Goal: Information Seeking & Learning: Learn about a topic

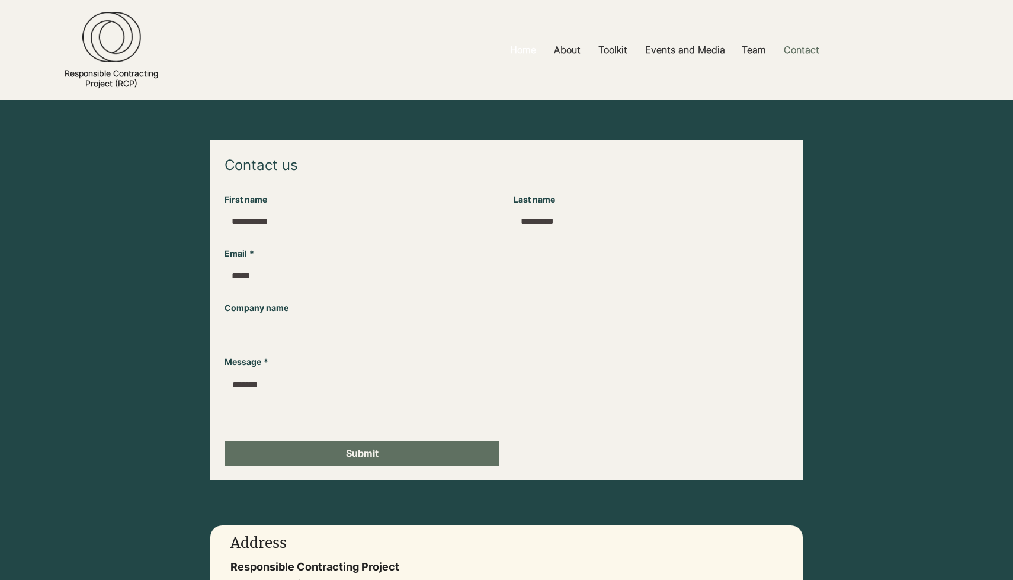
click at [528, 47] on p "Home" at bounding box center [523, 50] width 38 height 27
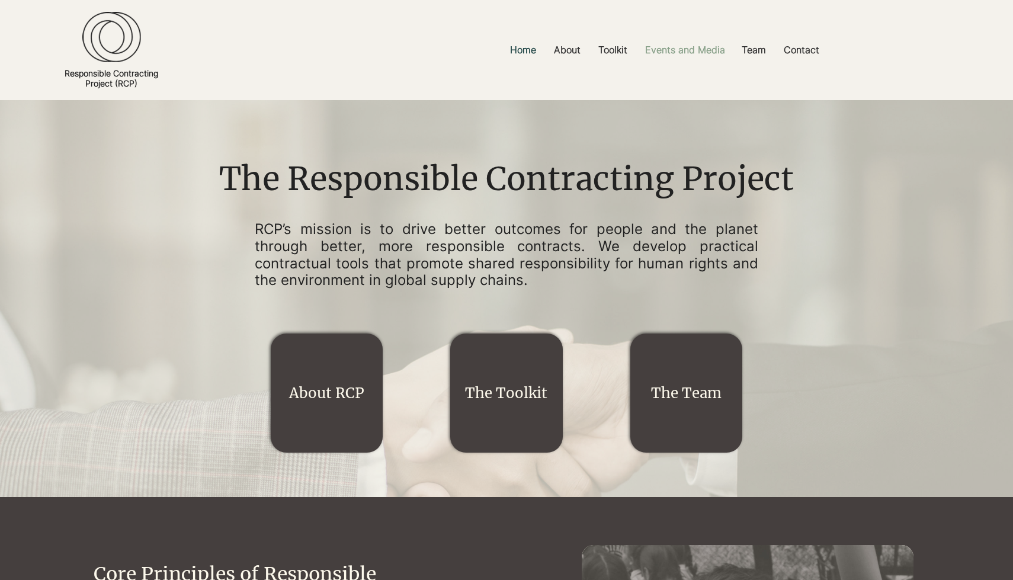
click at [669, 49] on p "Events and Media" at bounding box center [685, 50] width 92 height 27
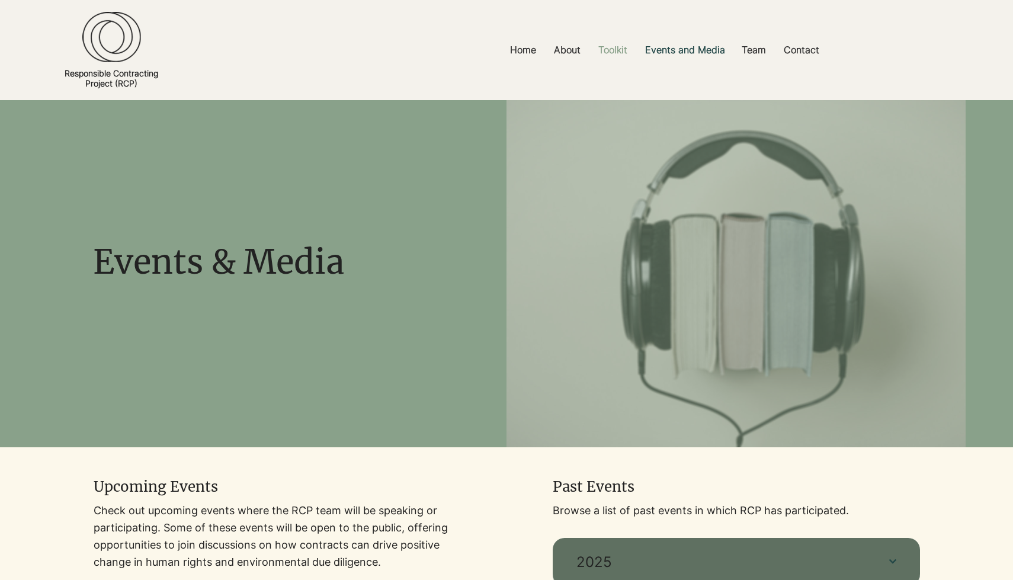
click at [611, 50] on p "Toolkit" at bounding box center [612, 50] width 41 height 27
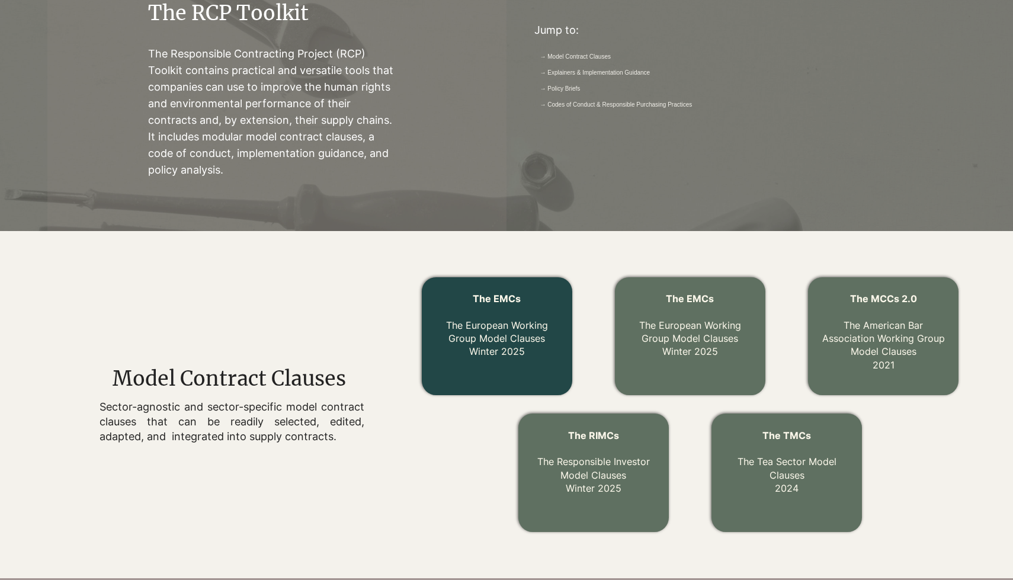
scroll to position [220, 0]
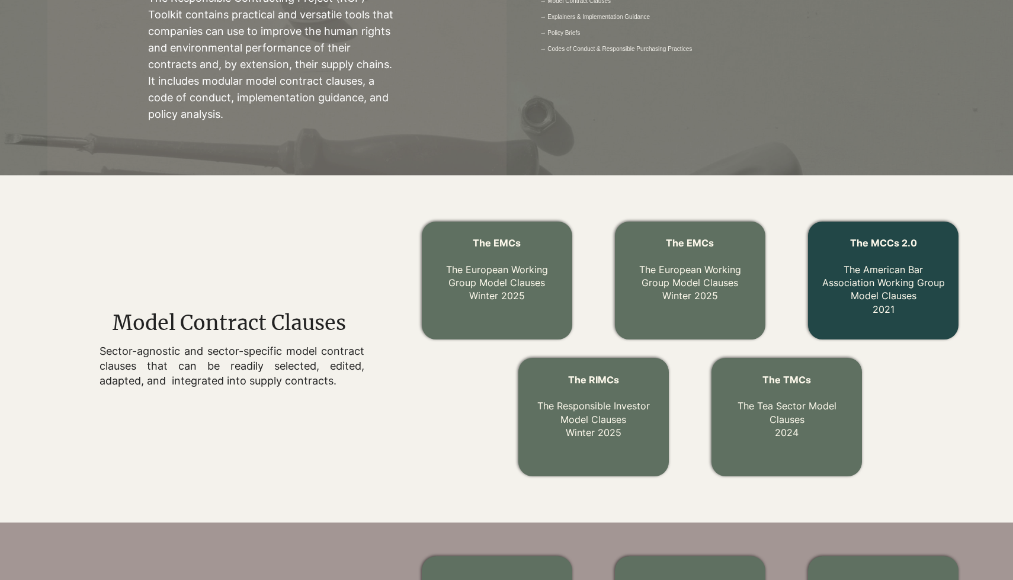
click at [886, 298] on link "The MCCs 2.0 The American Bar Association Working Group Model Clauses 2021" at bounding box center [883, 276] width 123 height 78
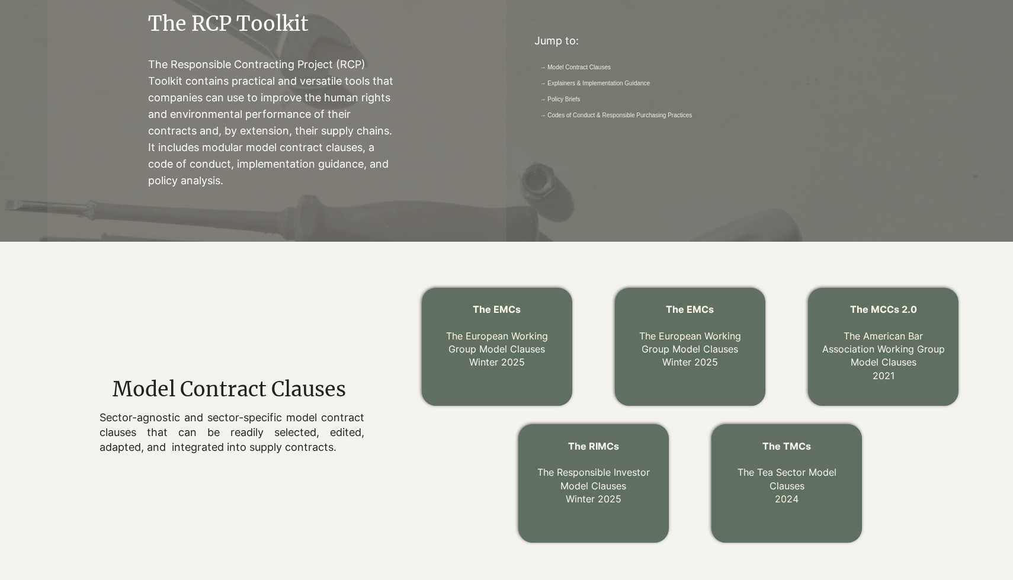
scroll to position [170, 0]
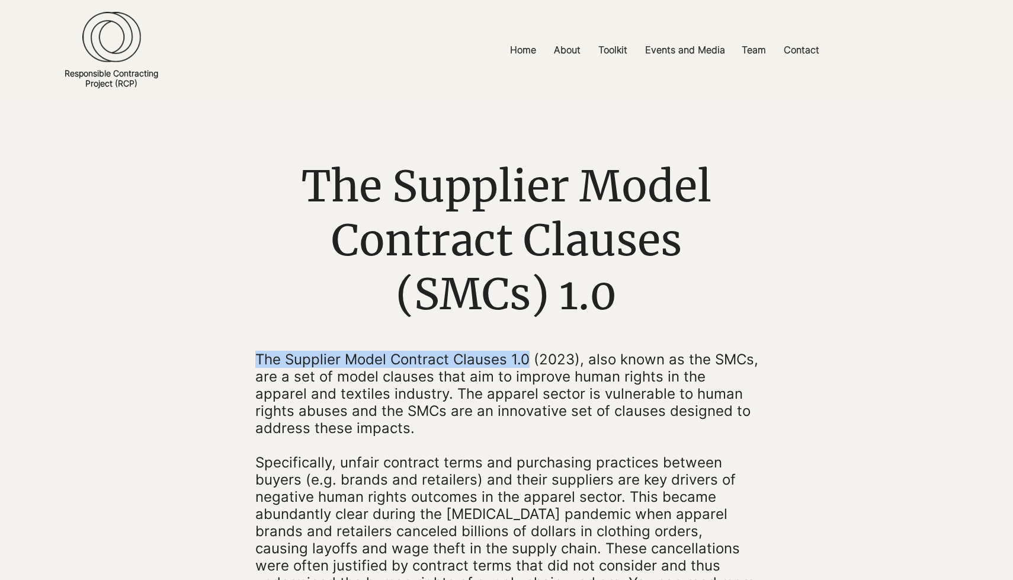
drag, startPoint x: 257, startPoint y: 357, endPoint x: 525, endPoint y: 352, distance: 269.0
click at [525, 353] on span "The Supplier Model Contract Clauses 1.0 (2023), also known as the SMCs, are a s…" at bounding box center [506, 394] width 503 height 86
copy span "The Supplier Model Contract Clauses 1.0"
click at [600, 47] on p "Toolkit" at bounding box center [612, 50] width 41 height 27
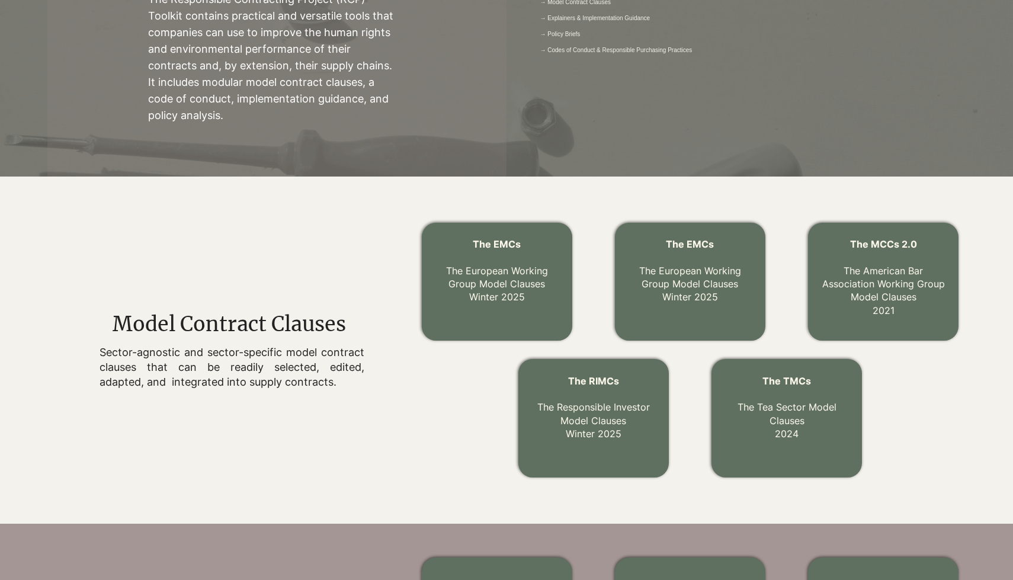
scroll to position [244, 0]
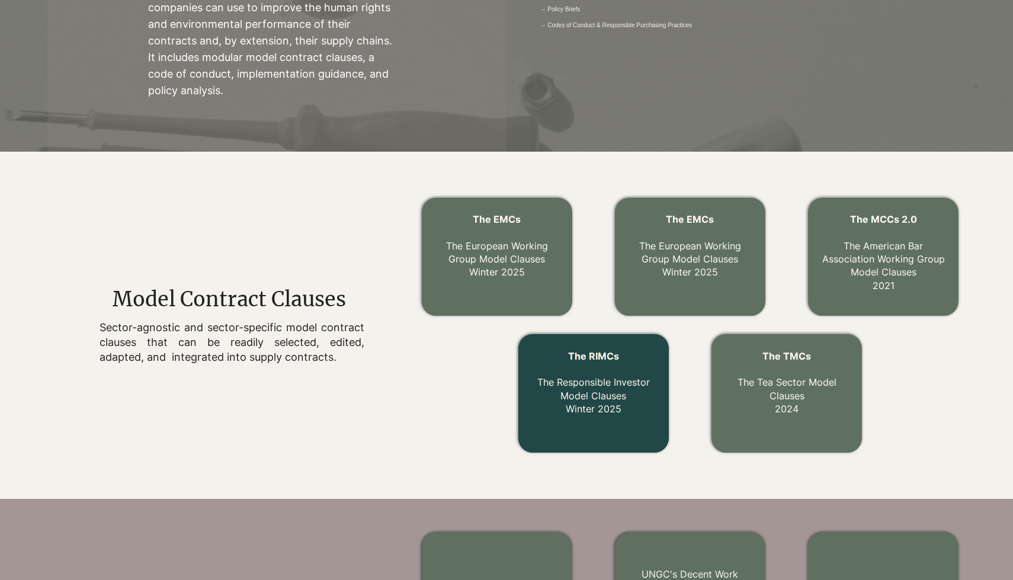
click at [596, 379] on link "The RIMCs The Responsible Investor Model Clauses Winter 2025" at bounding box center [593, 382] width 113 height 65
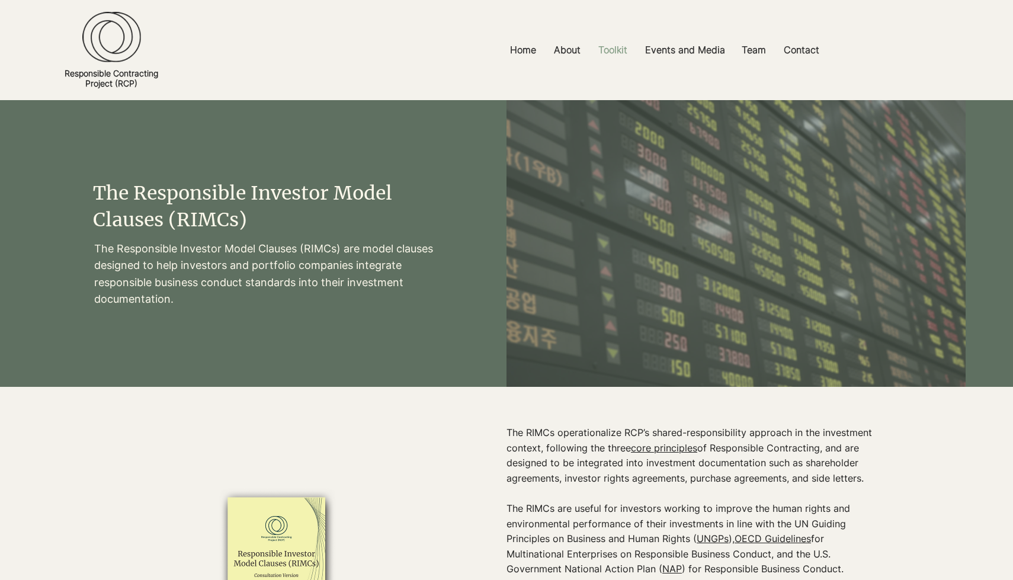
click at [612, 47] on p "Toolkit" at bounding box center [612, 50] width 41 height 27
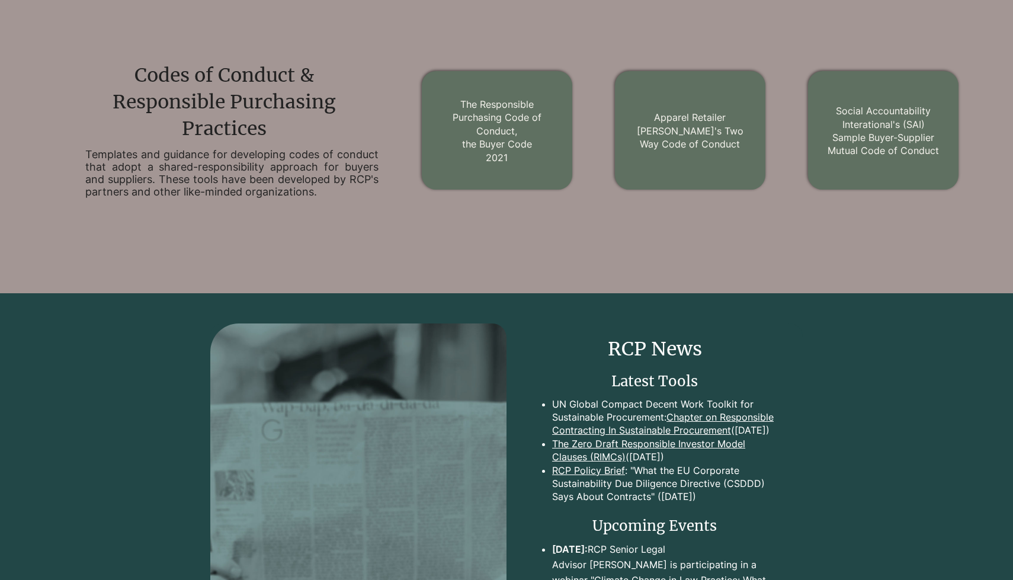
scroll to position [1443, 0]
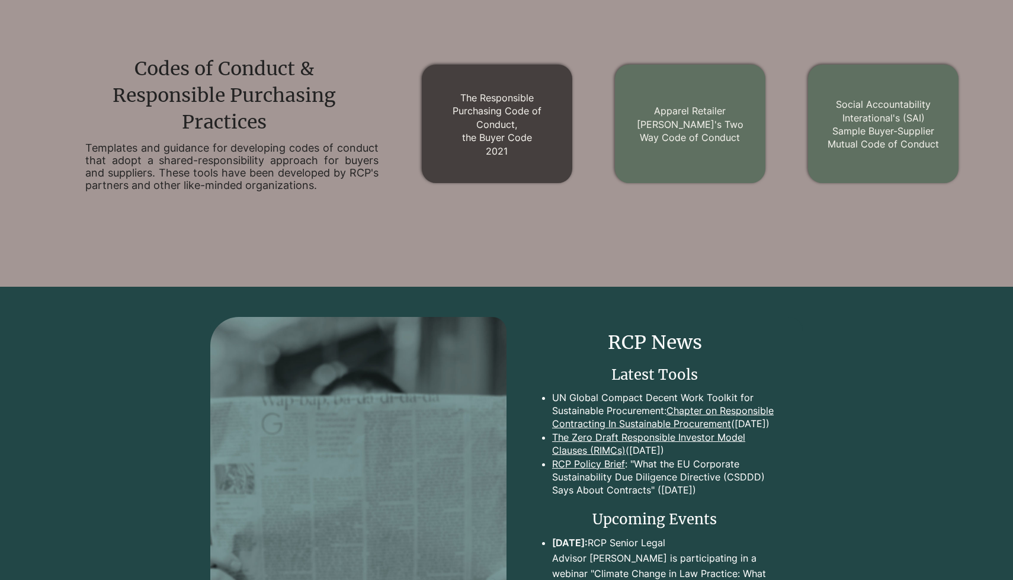
click at [495, 109] on link "The Responsible Purchasing Code of Conduct, the Buyer Code 2021" at bounding box center [497, 124] width 89 height 65
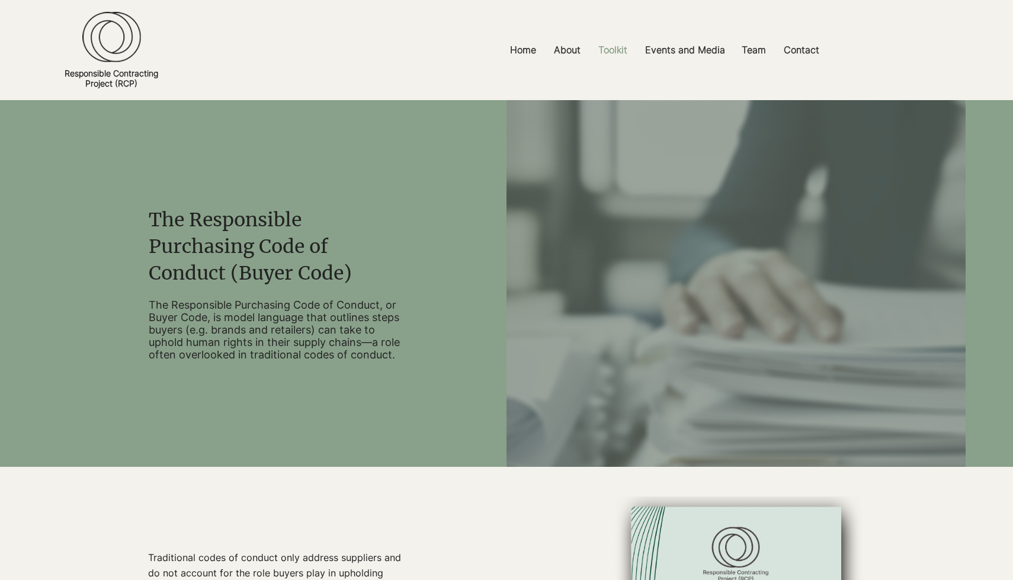
click at [610, 55] on p "Toolkit" at bounding box center [612, 50] width 41 height 27
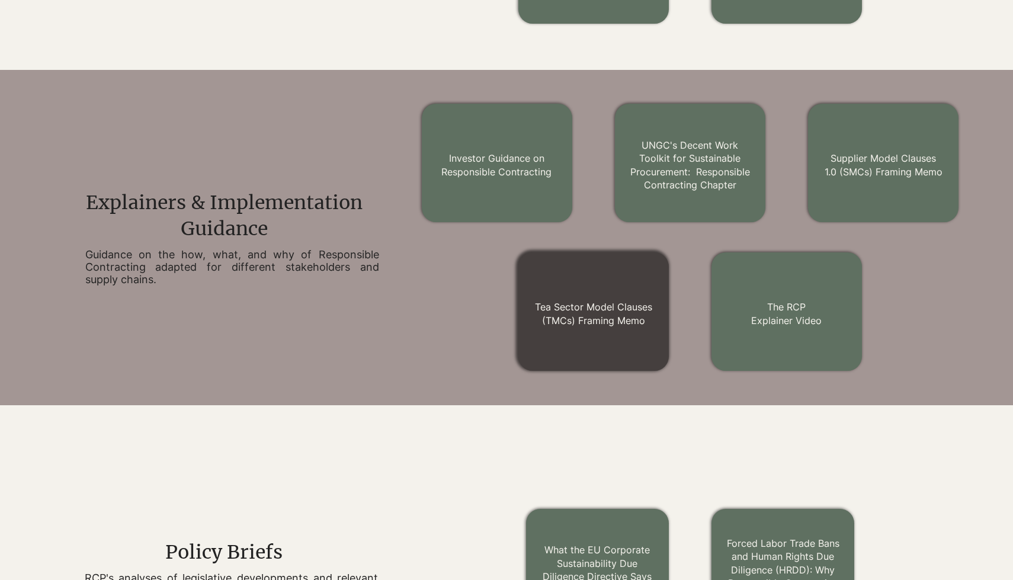
scroll to position [677, 0]
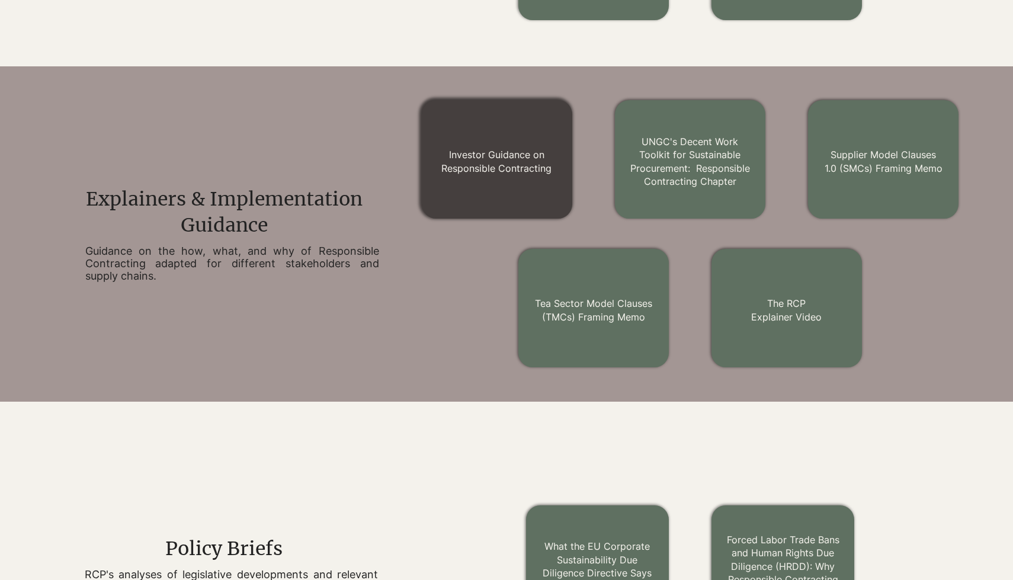
click at [519, 158] on link "Investor Guidance on Responsible Contracting" at bounding box center [496, 161] width 110 height 25
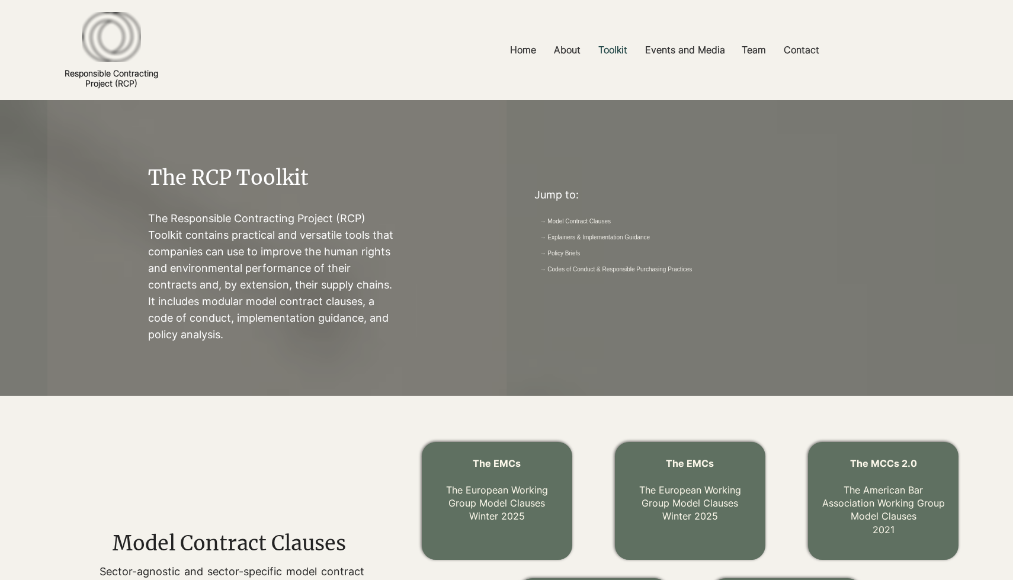
scroll to position [677, 0]
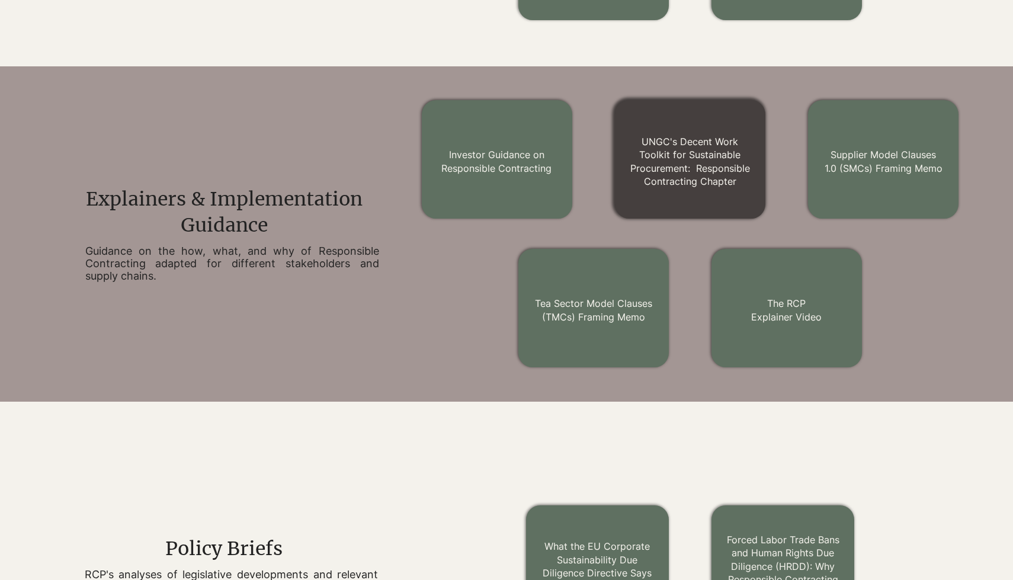
click at [712, 161] on h2 "UNGC's Decent Work Toolkit for Sustainable Procurement: Responsible Contracting…" at bounding box center [690, 161] width 120 height 53
click at [687, 147] on h2 "UNGC's Decent Work Toolkit for Sustainable Procurement: Responsible Contracting…" at bounding box center [690, 161] width 120 height 53
click at [690, 172] on link "UNGC's Decent Work Toolkit for Sustainable Procurement: Responsible Contracting…" at bounding box center [690, 162] width 120 height 52
